Goal: Task Accomplishment & Management: Manage account settings

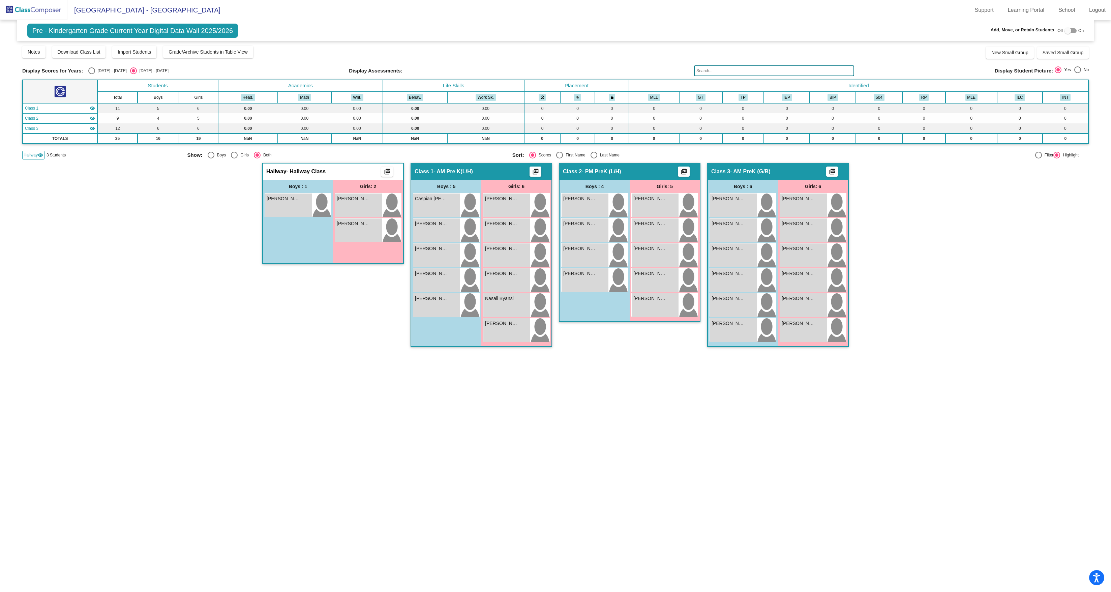
click at [31, 13] on img at bounding box center [33, 10] width 67 height 20
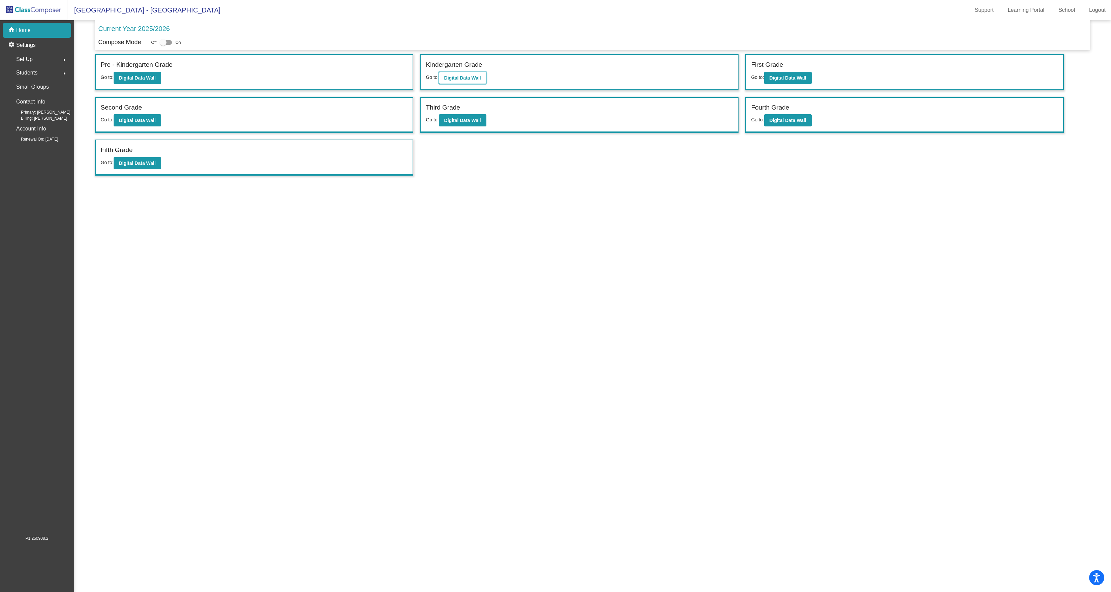
click at [474, 81] on b "Digital Data Wall" at bounding box center [462, 77] width 37 height 5
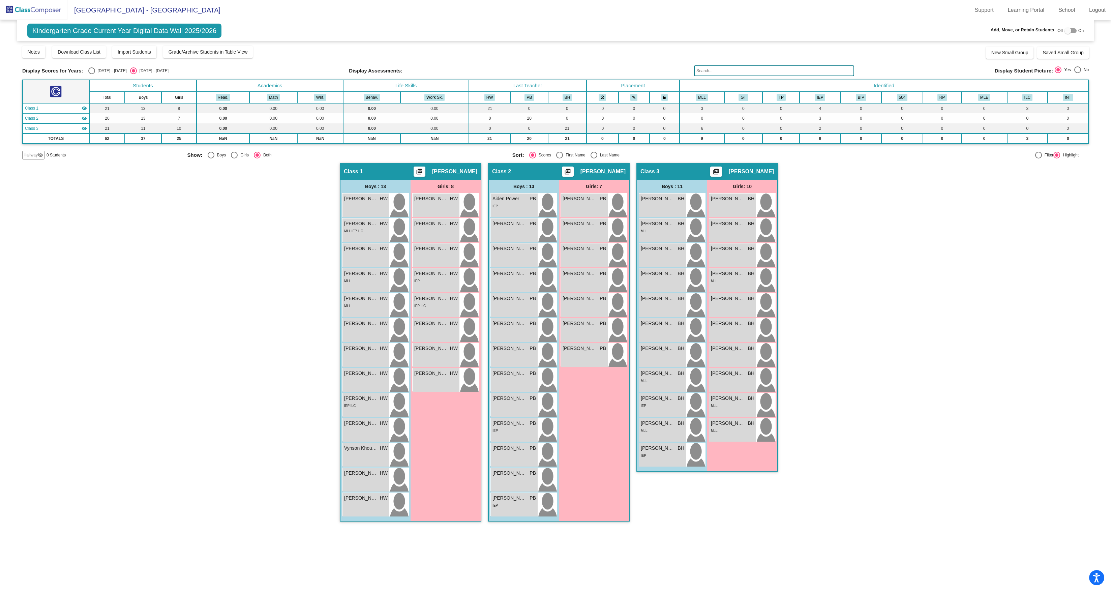
click at [32, 11] on img at bounding box center [33, 10] width 67 height 20
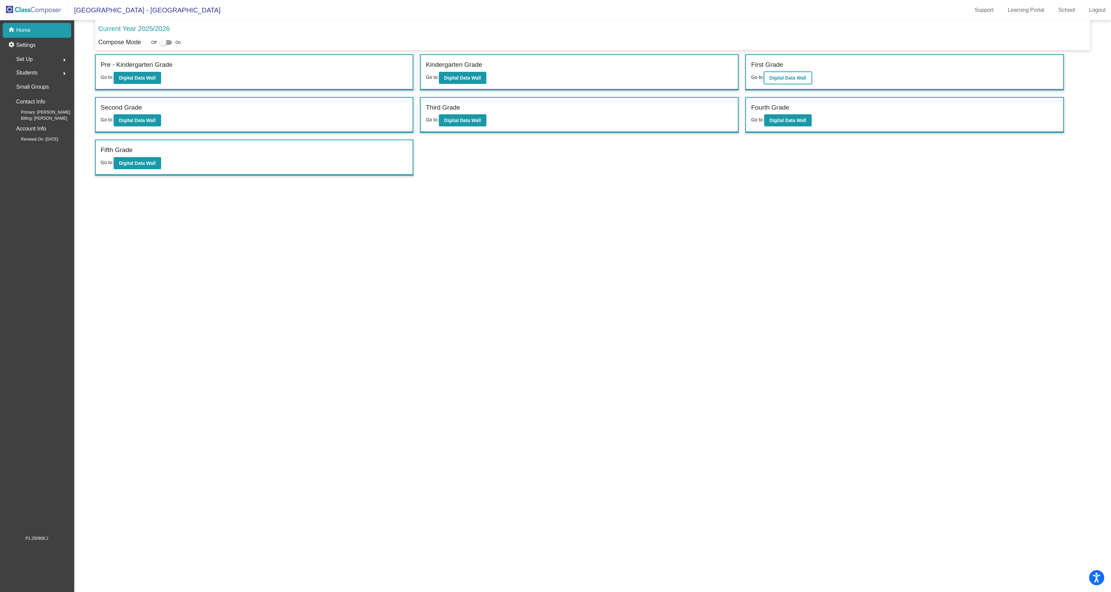
click at [787, 79] on b "Digital Data Wall" at bounding box center [787, 77] width 37 height 5
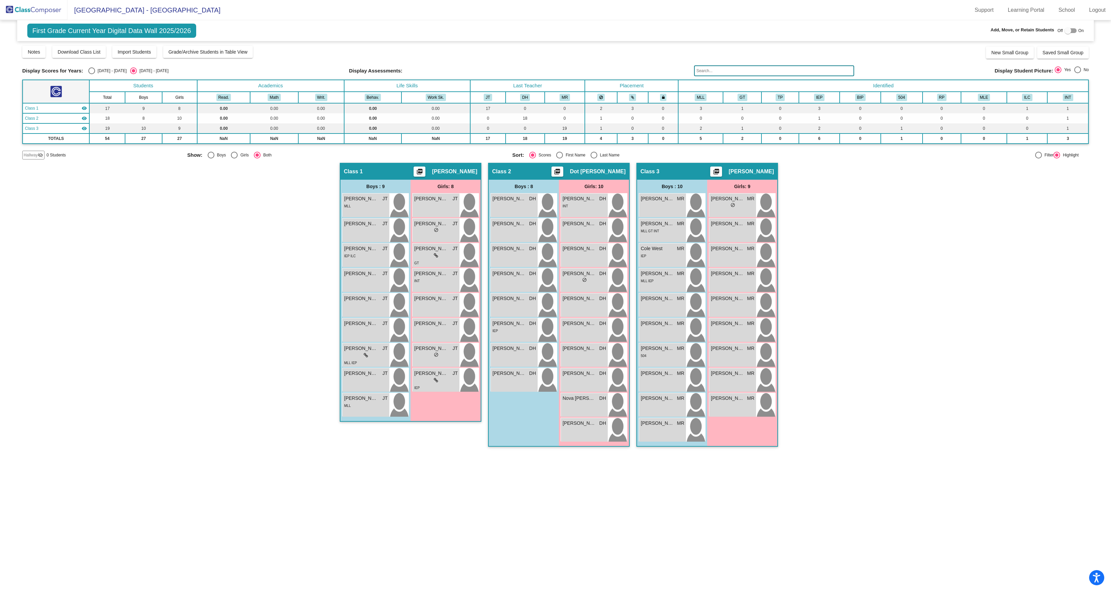
click at [43, 8] on img at bounding box center [33, 10] width 67 height 20
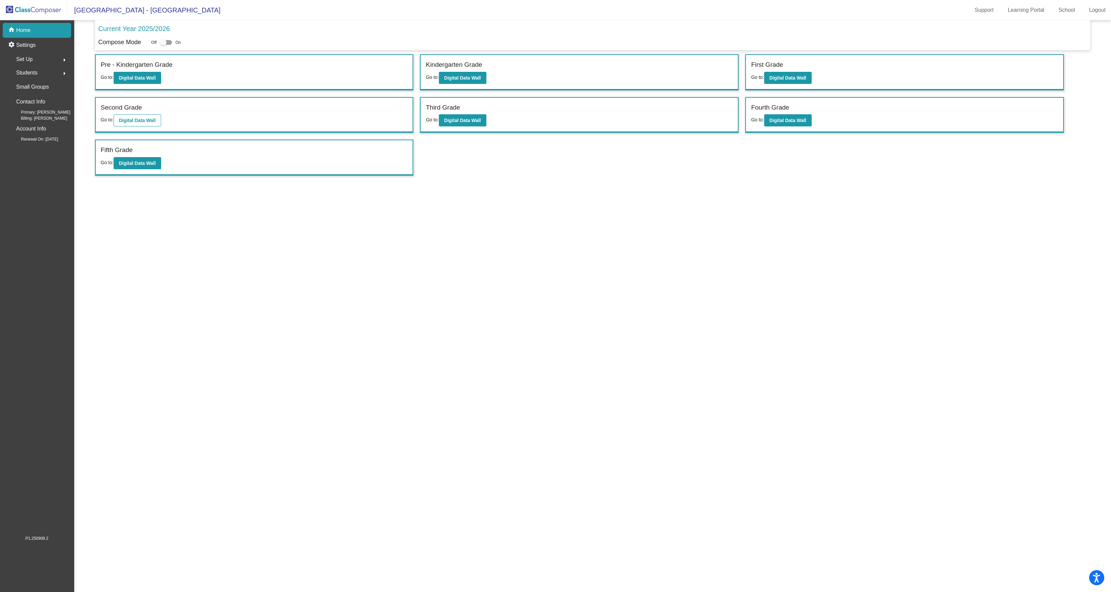
scroll to position [1, 1]
click at [140, 126] on button "Digital Data Wall" at bounding box center [138, 120] width 48 height 12
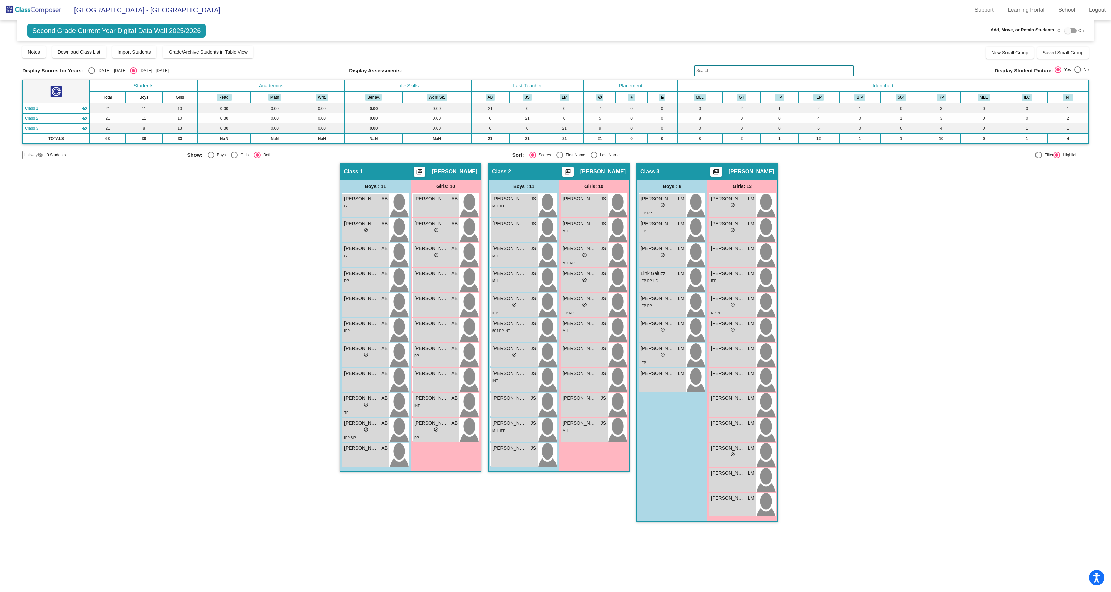
click at [34, 9] on img at bounding box center [33, 10] width 67 height 20
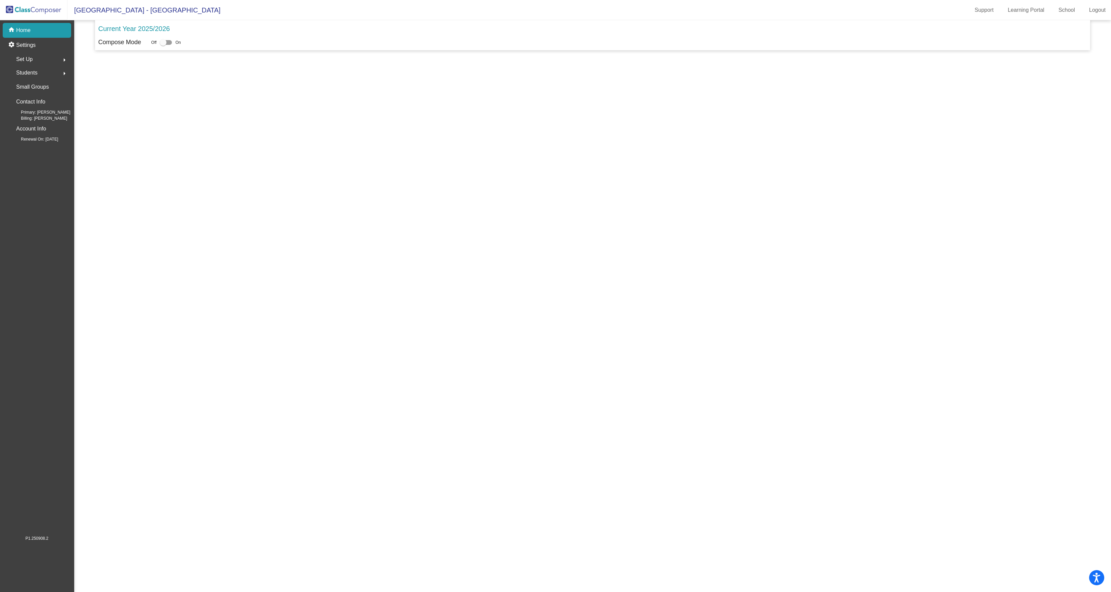
scroll to position [1, 0]
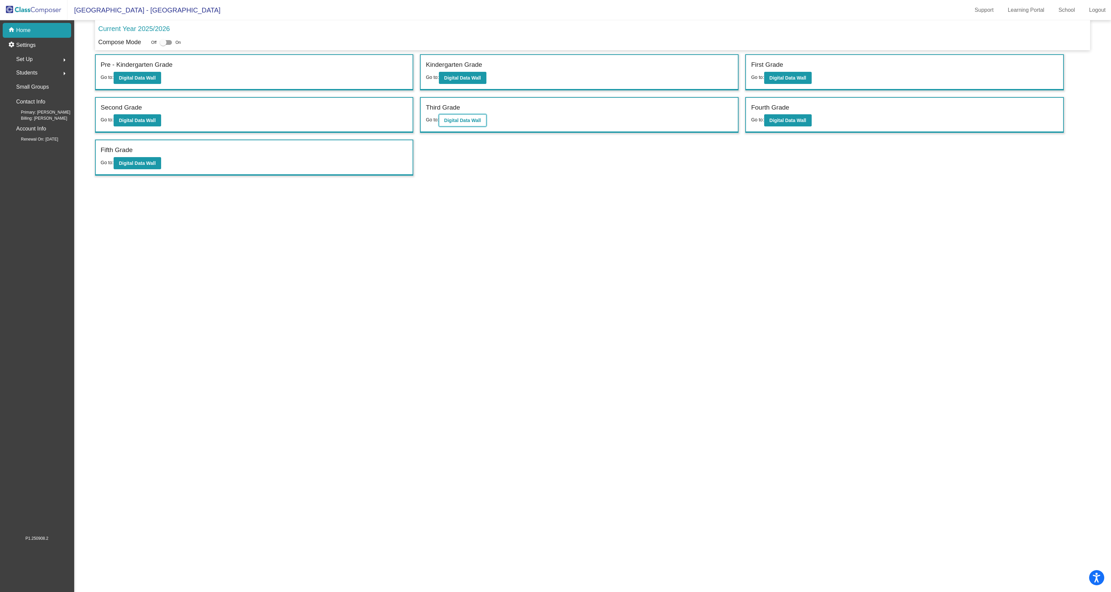
click at [469, 123] on b "Digital Data Wall" at bounding box center [462, 120] width 37 height 5
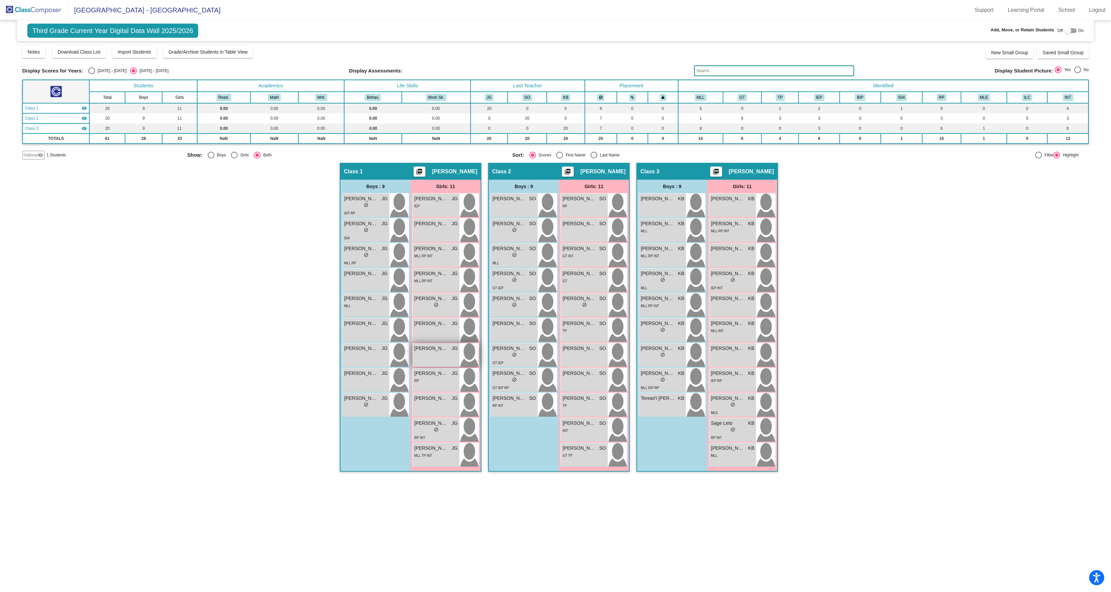
click at [439, 367] on div "[PERSON_NAME] JG lock do_not_disturb_alt" at bounding box center [435, 355] width 47 height 24
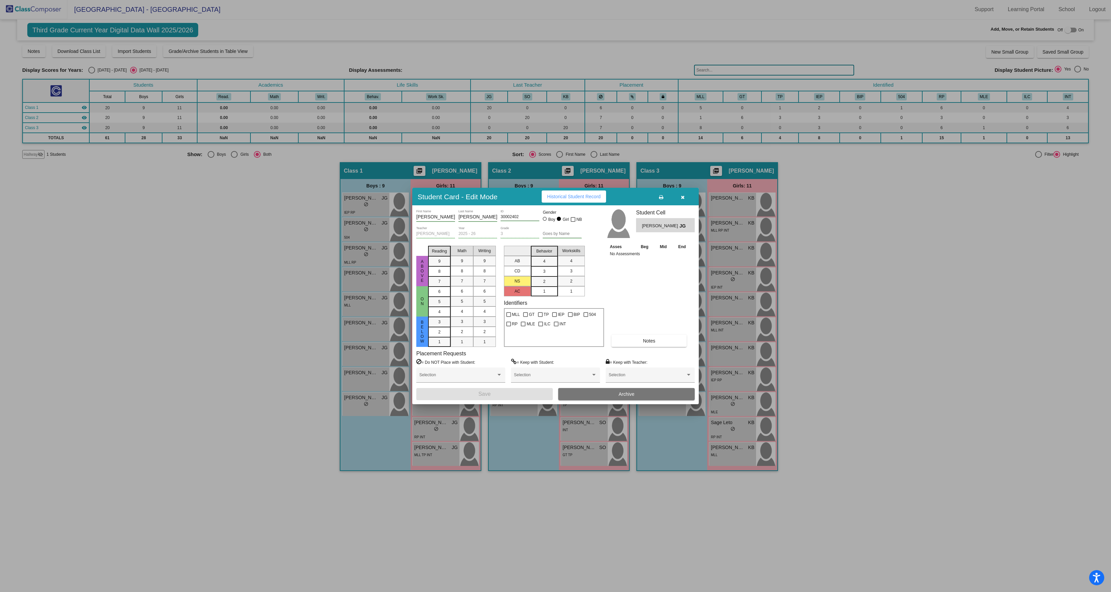
click at [430, 0] on html "Accessibility Screen-Reader Guide, Feedback, and Issue Reporting | New window […" at bounding box center [555, 295] width 1111 height 592
click at [462, 209] on div "[PERSON_NAME] Name" at bounding box center [477, 215] width 39 height 12
type input "A"
type input "[PERSON_NAME]"
click at [441, 214] on input "[PERSON_NAME]" at bounding box center [435, 216] width 39 height 5
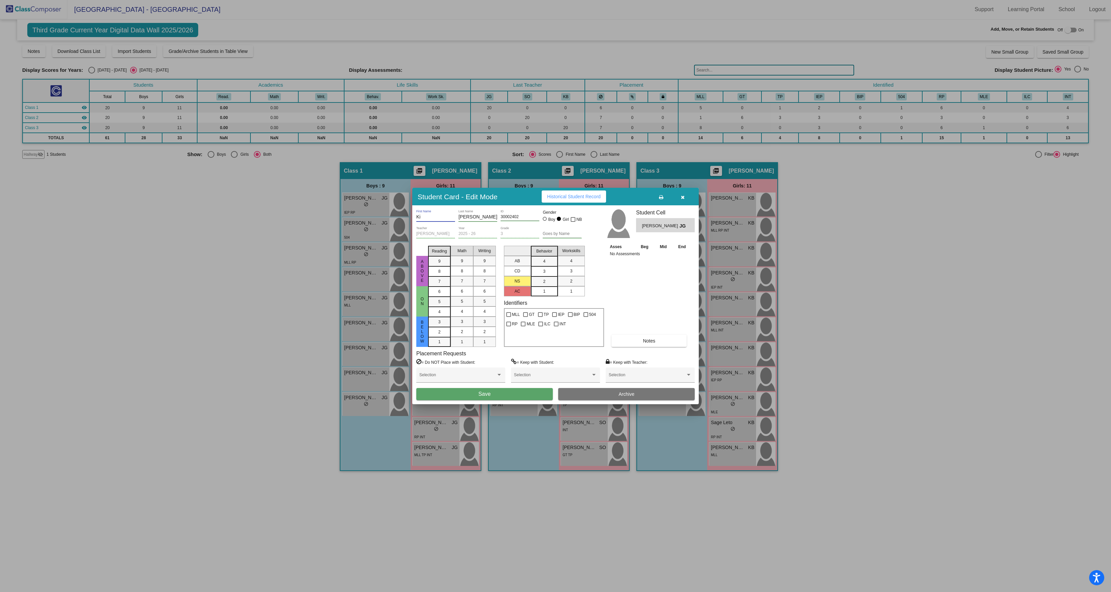
type input "K"
type input "[PERSON_NAME]"
click at [656, 290] on div "Asses Beg Mid End No Assessments Notes" at bounding box center [650, 295] width 84 height 104
click at [490, 397] on span "Save" at bounding box center [484, 394] width 12 height 6
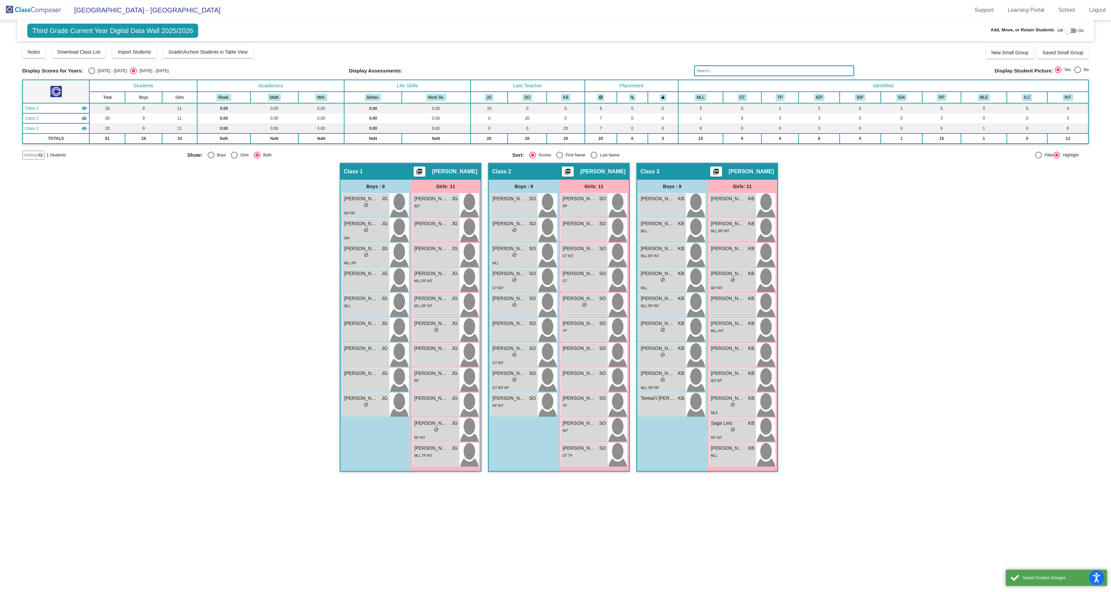
scroll to position [1, 0]
click at [42, 7] on img at bounding box center [33, 10] width 67 height 20
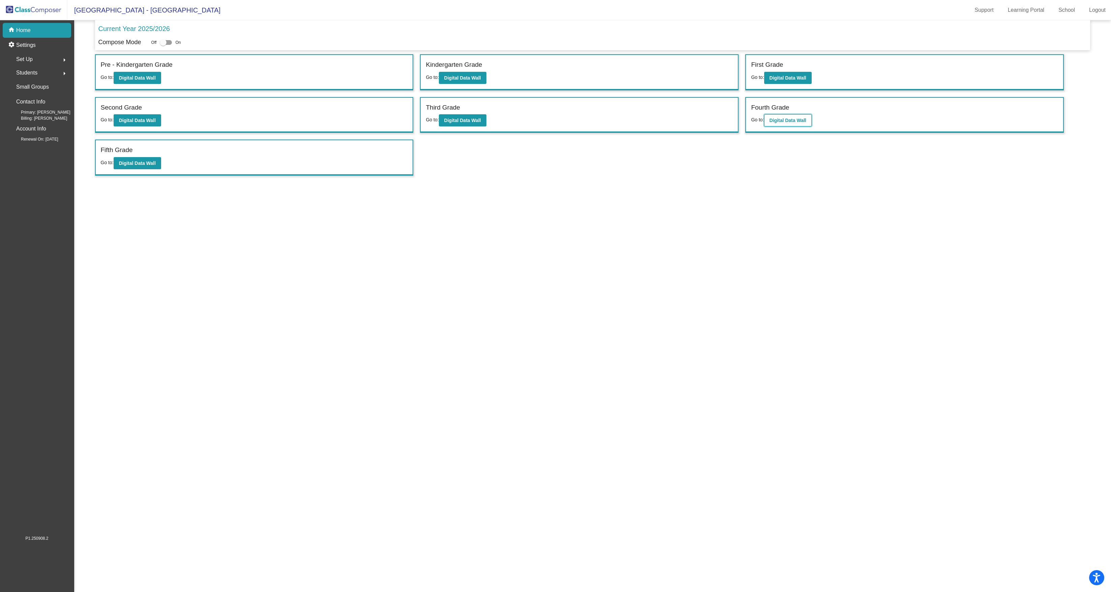
click at [810, 126] on button "Digital Data Wall" at bounding box center [788, 120] width 48 height 12
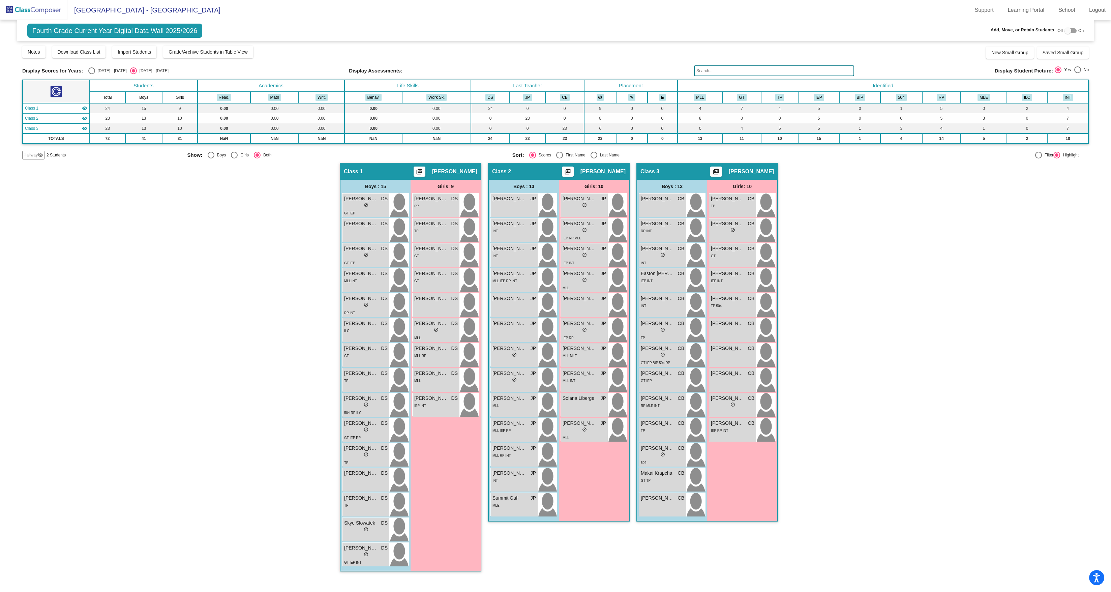
scroll to position [1, 0]
click at [1064, 31] on div at bounding box center [1067, 30] width 7 height 7
checkbox input "true"
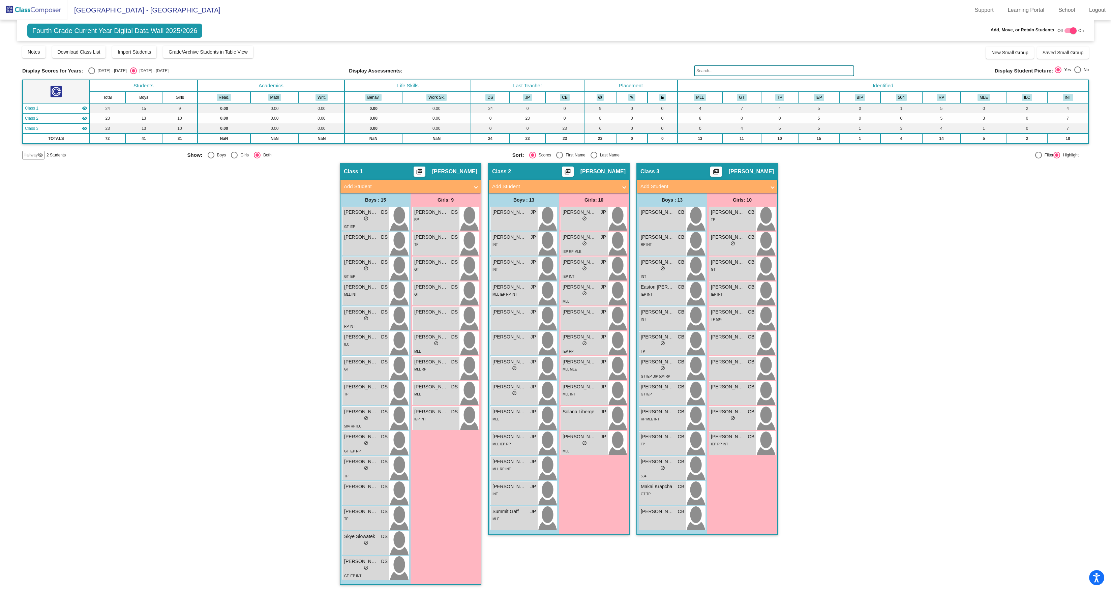
click at [38, 158] on span "Hallway" at bounding box center [31, 155] width 14 height 6
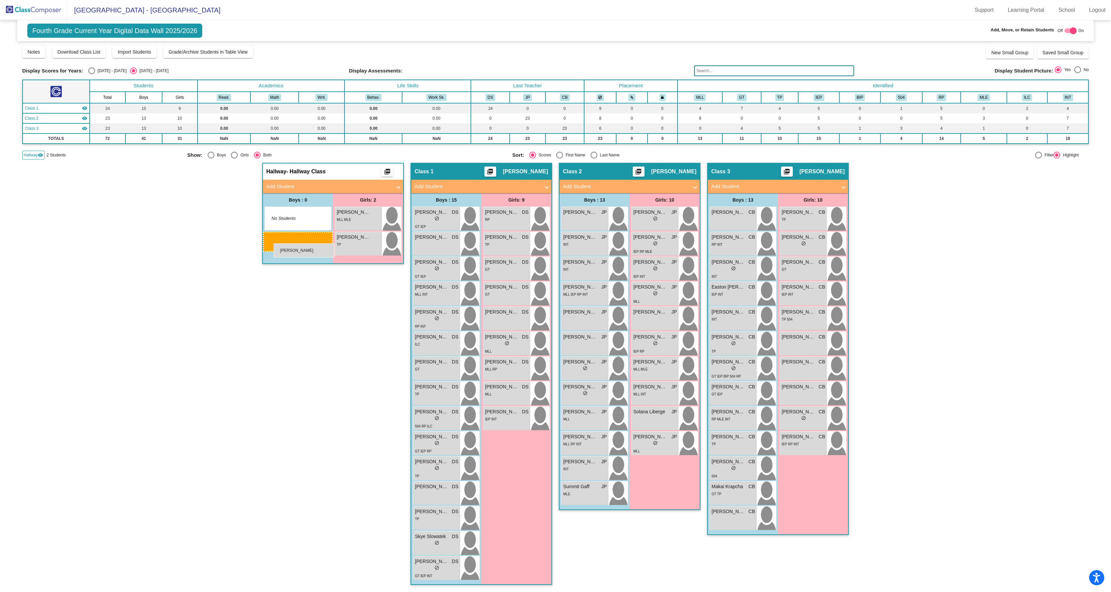
drag, startPoint x: 580, startPoint y: 457, endPoint x: 274, endPoint y: 243, distance: 373.7
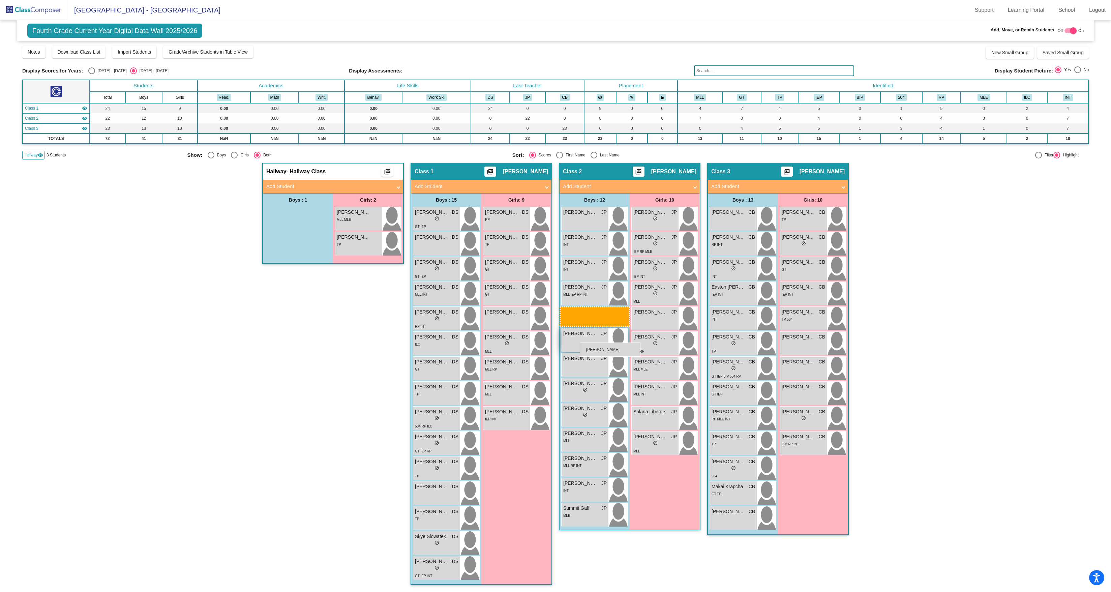
drag, startPoint x: 284, startPoint y: 237, endPoint x: 580, endPoint y: 342, distance: 314.2
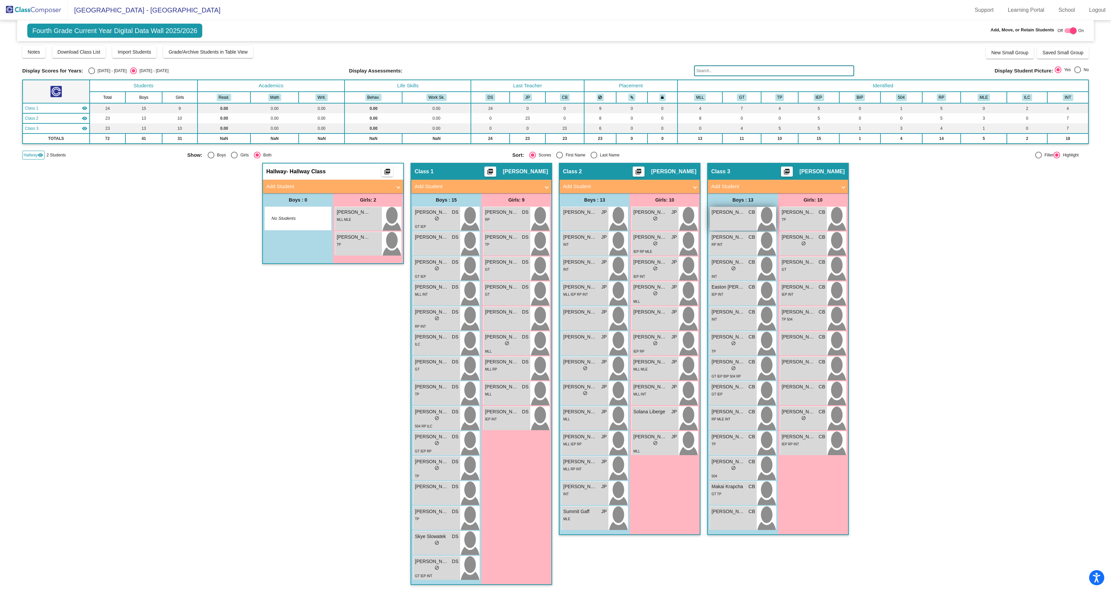
scroll to position [6, 0]
click at [53, 8] on img at bounding box center [33, 10] width 67 height 20
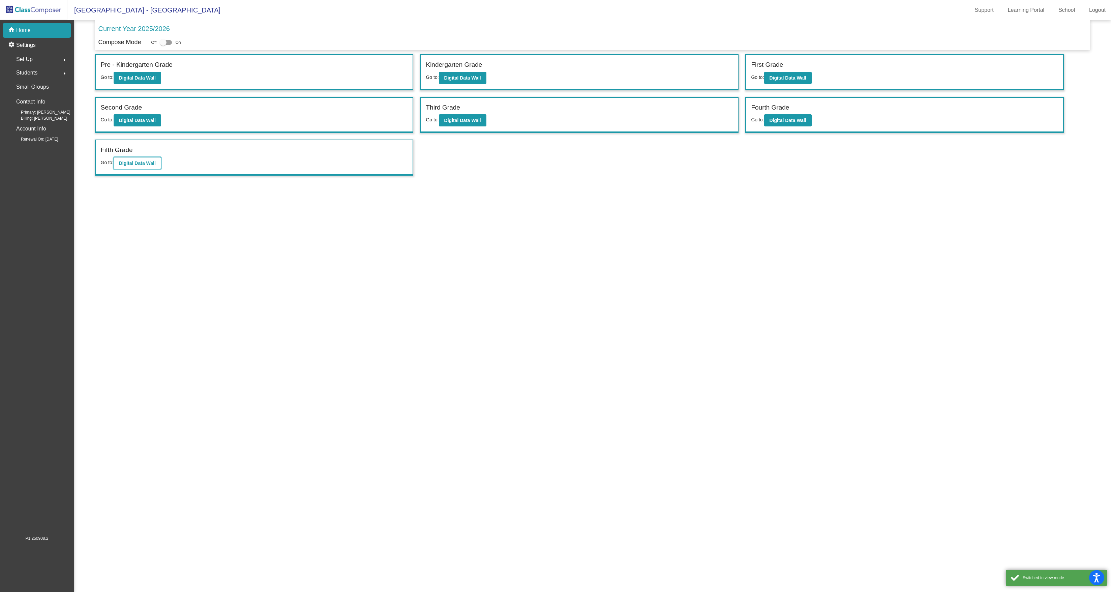
click at [144, 166] on b "Digital Data Wall" at bounding box center [137, 162] width 37 height 5
